Goal: Task Accomplishment & Management: Use online tool/utility

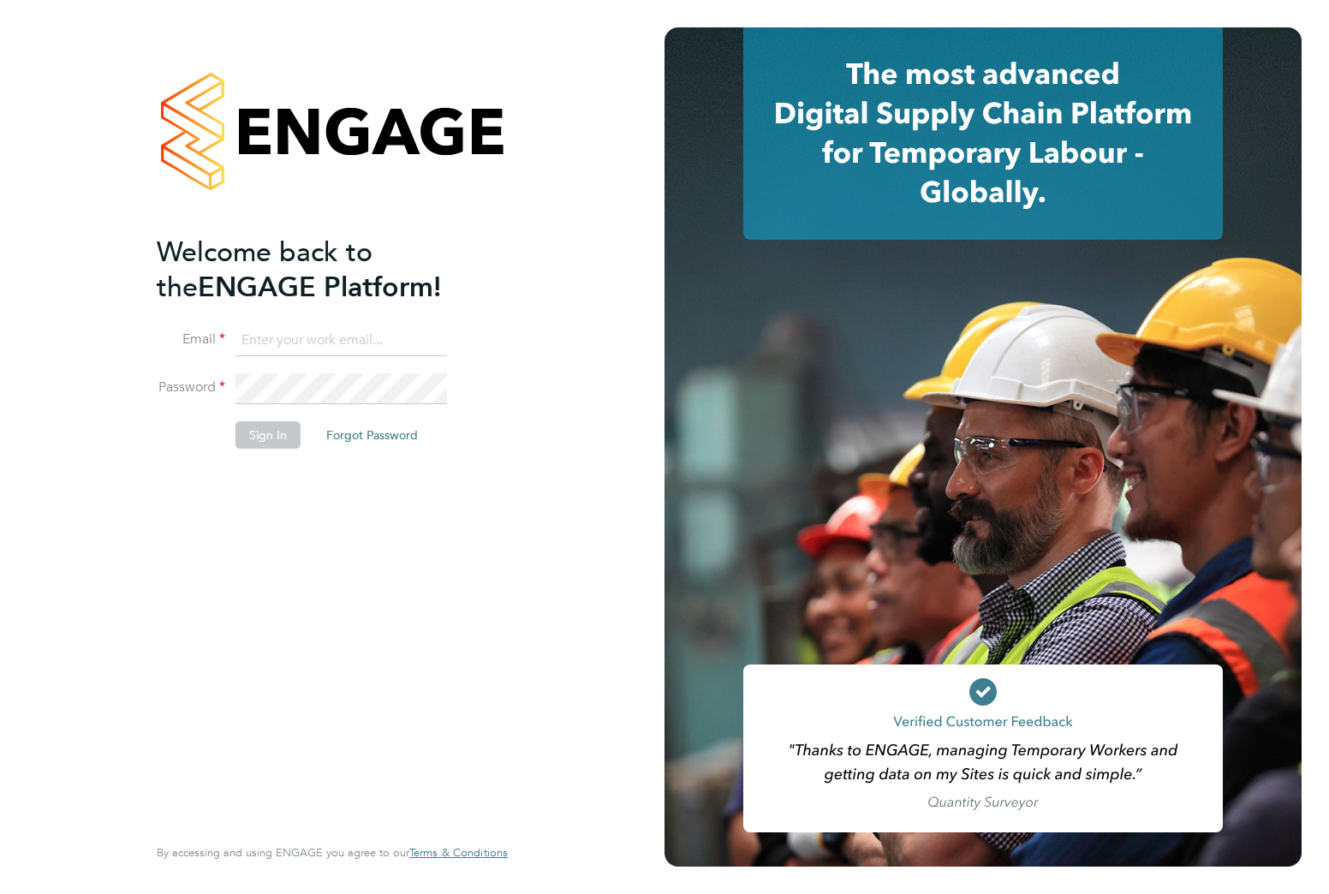
type input "alfonso.jay@vistry.co.uk"
click at [285, 435] on button "Sign In" at bounding box center [267, 434] width 65 height 27
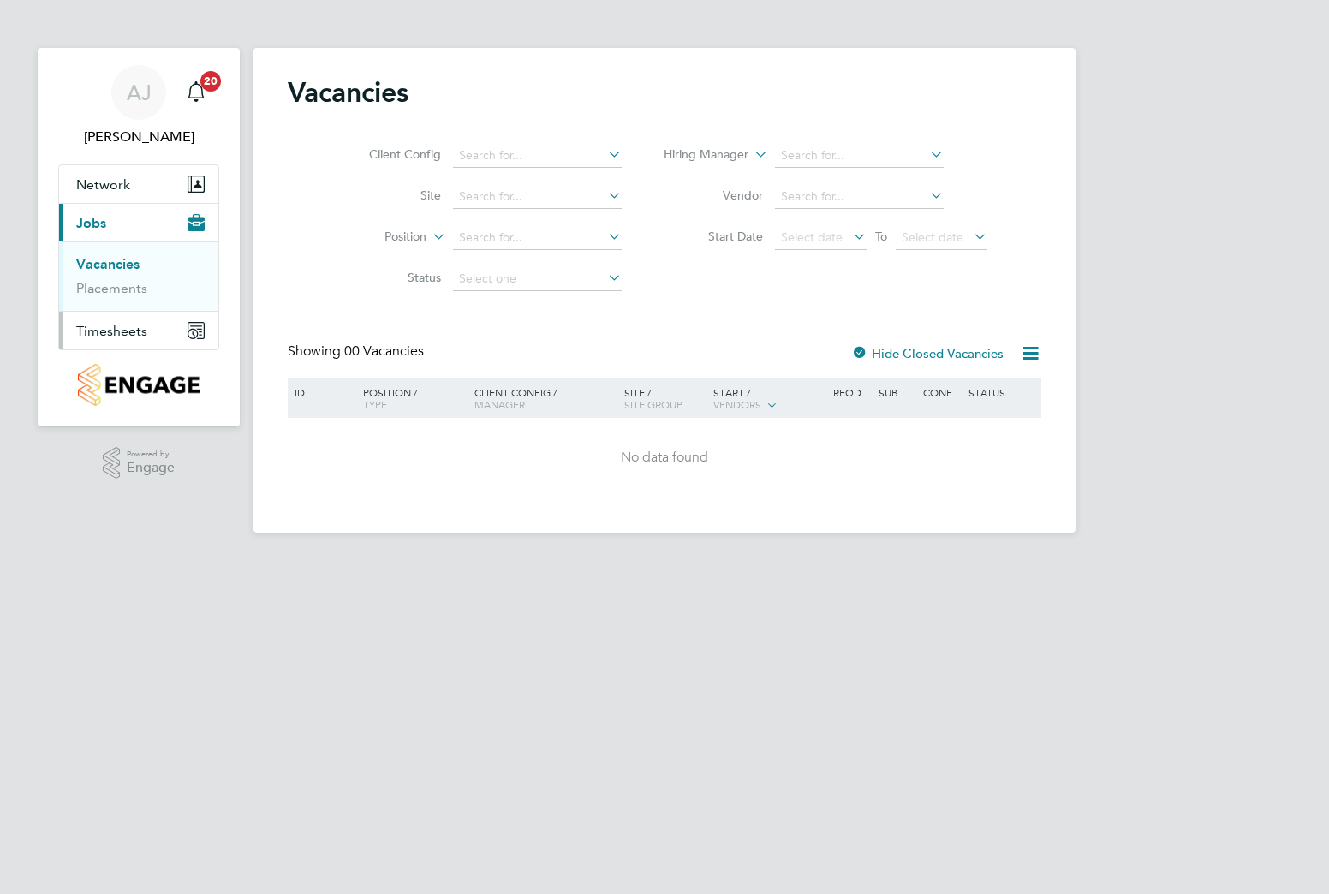
click at [142, 325] on span "Timesheets" at bounding box center [111, 331] width 71 height 16
click at [132, 306] on link "Timesheets" at bounding box center [111, 302] width 71 height 16
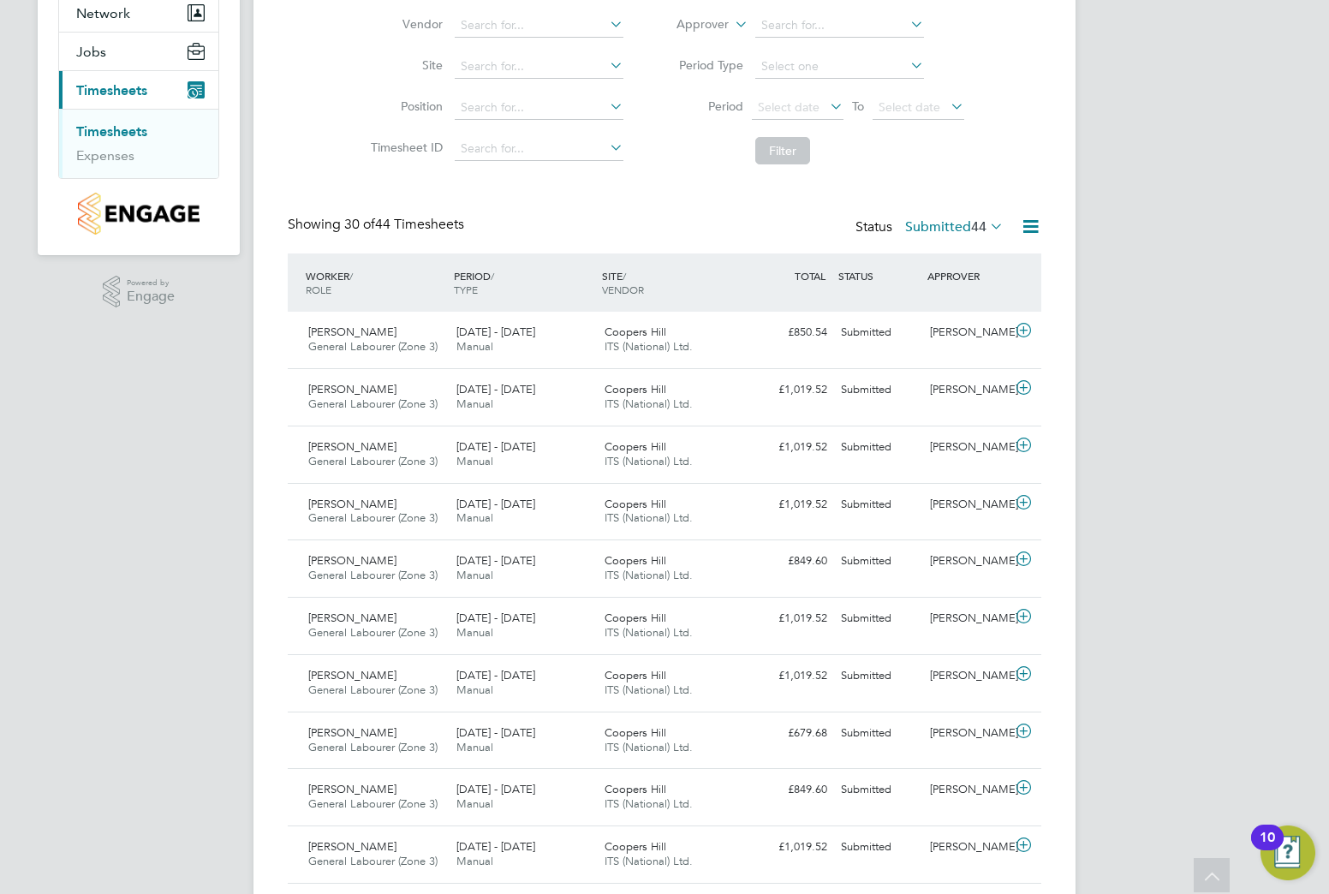
click at [972, 231] on span "44" at bounding box center [978, 226] width 15 height 17
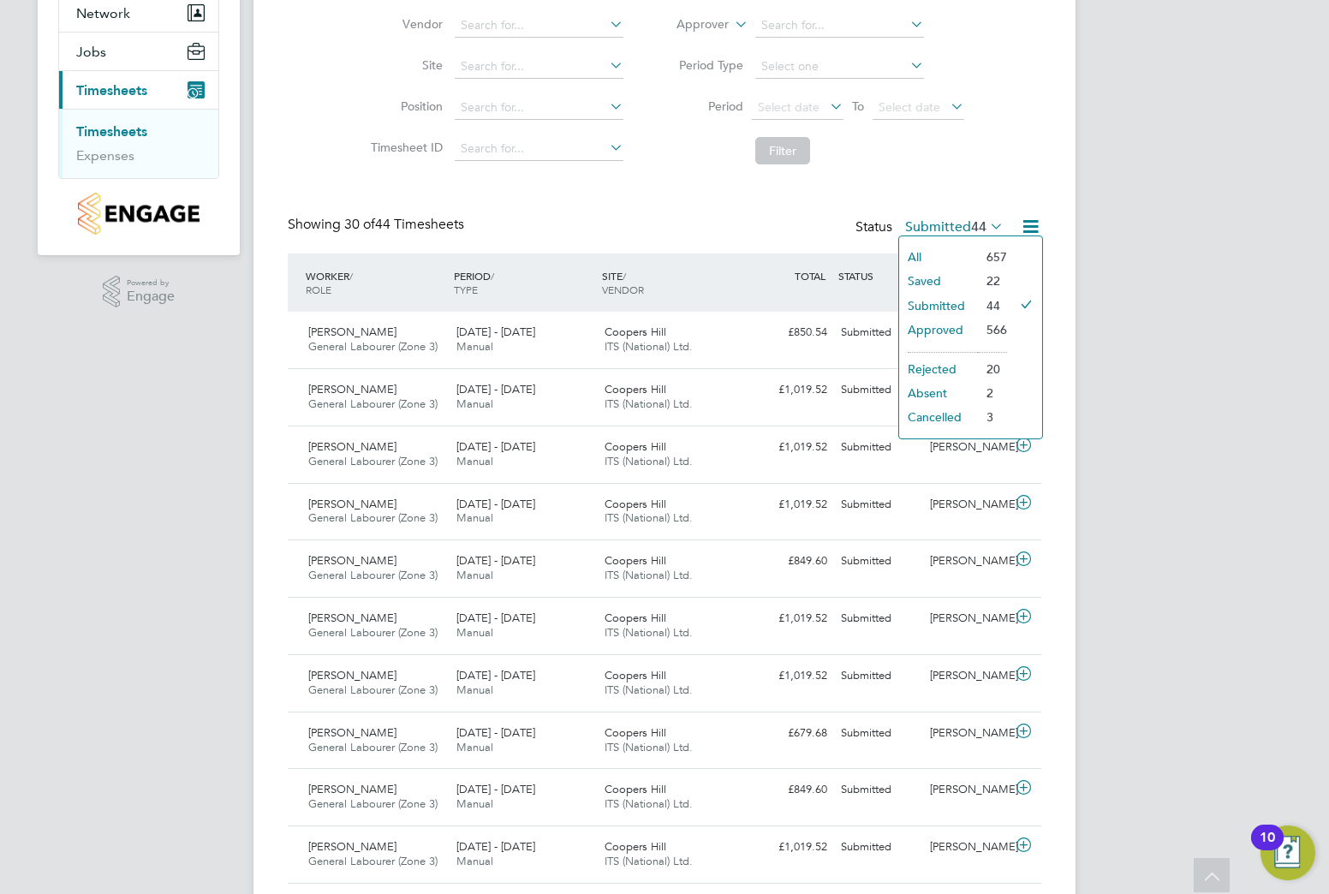
click at [957, 322] on li "Approved" at bounding box center [938, 330] width 79 height 24
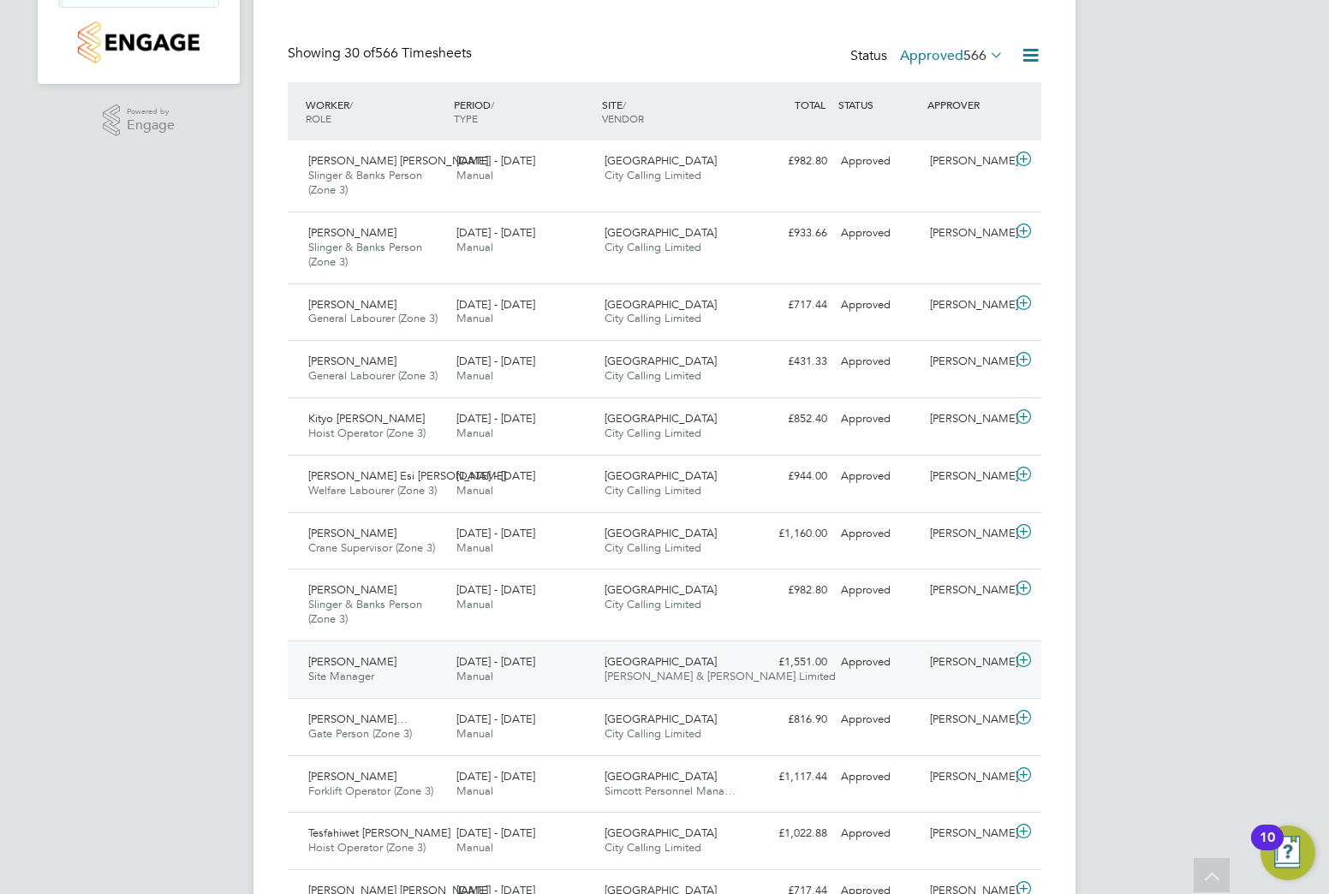
click at [456, 672] on span "Manual" at bounding box center [474, 676] width 37 height 15
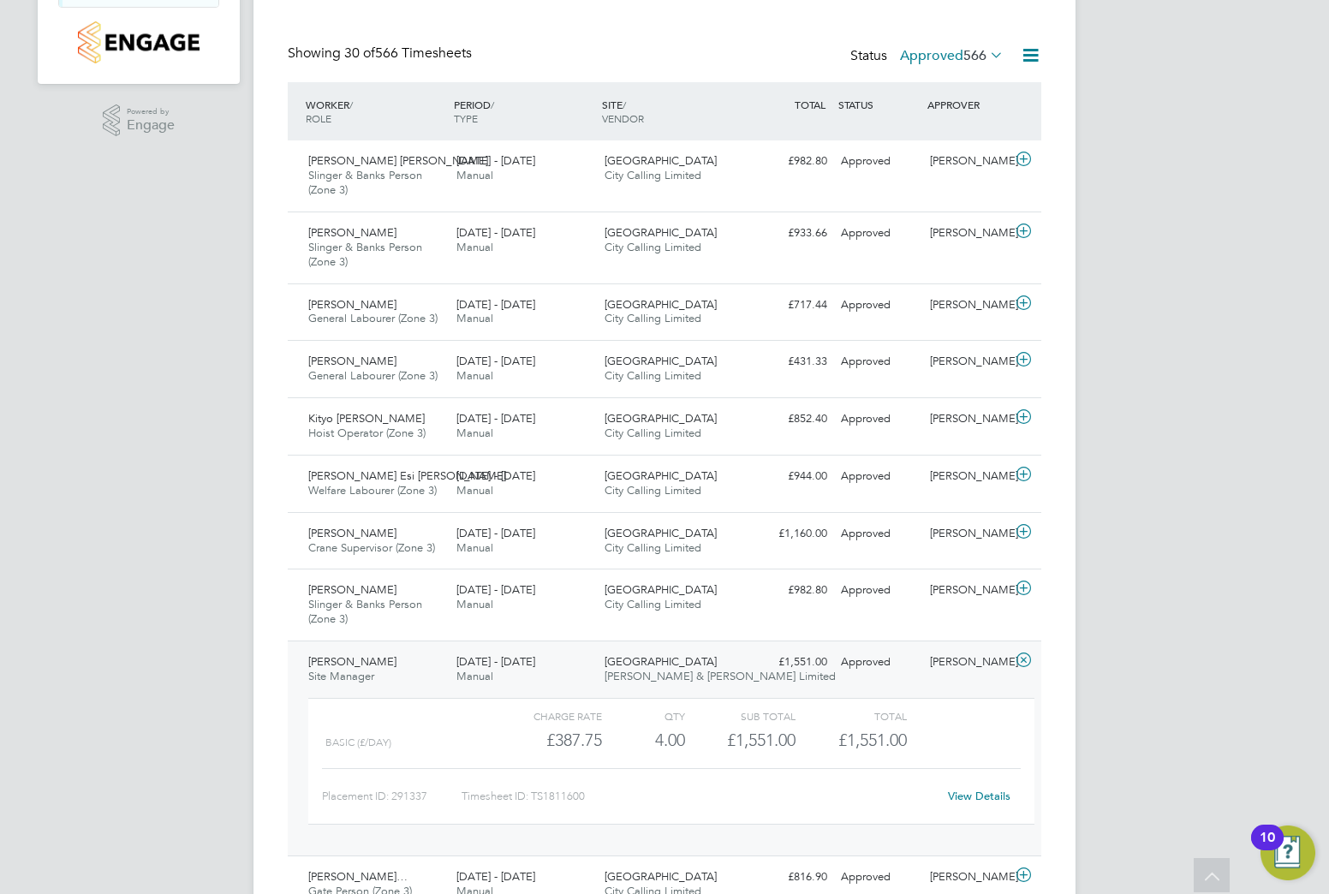
click at [1008, 795] on link "View Details" at bounding box center [979, 795] width 62 height 15
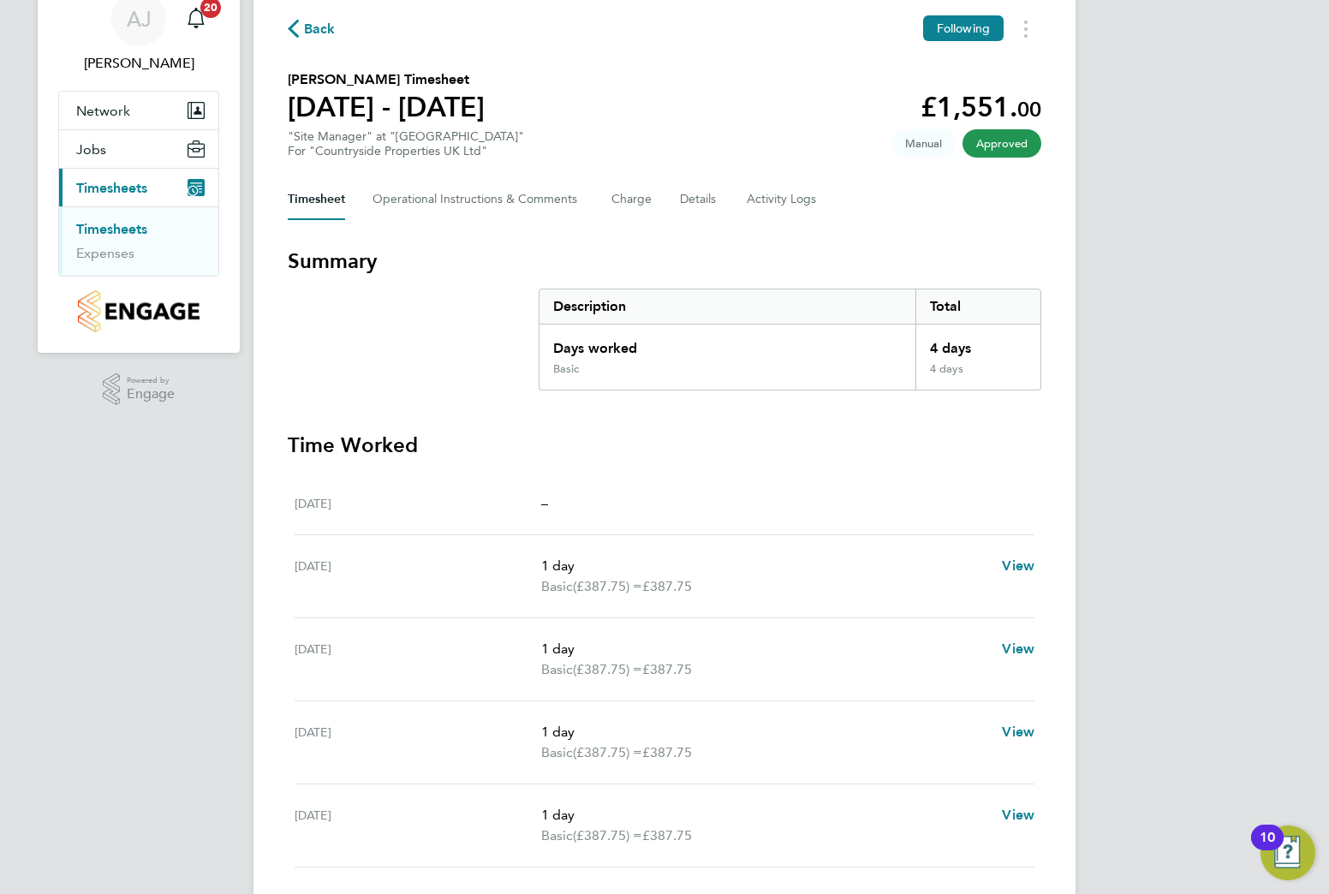
scroll to position [171, 0]
